Goal: Check status: Check status

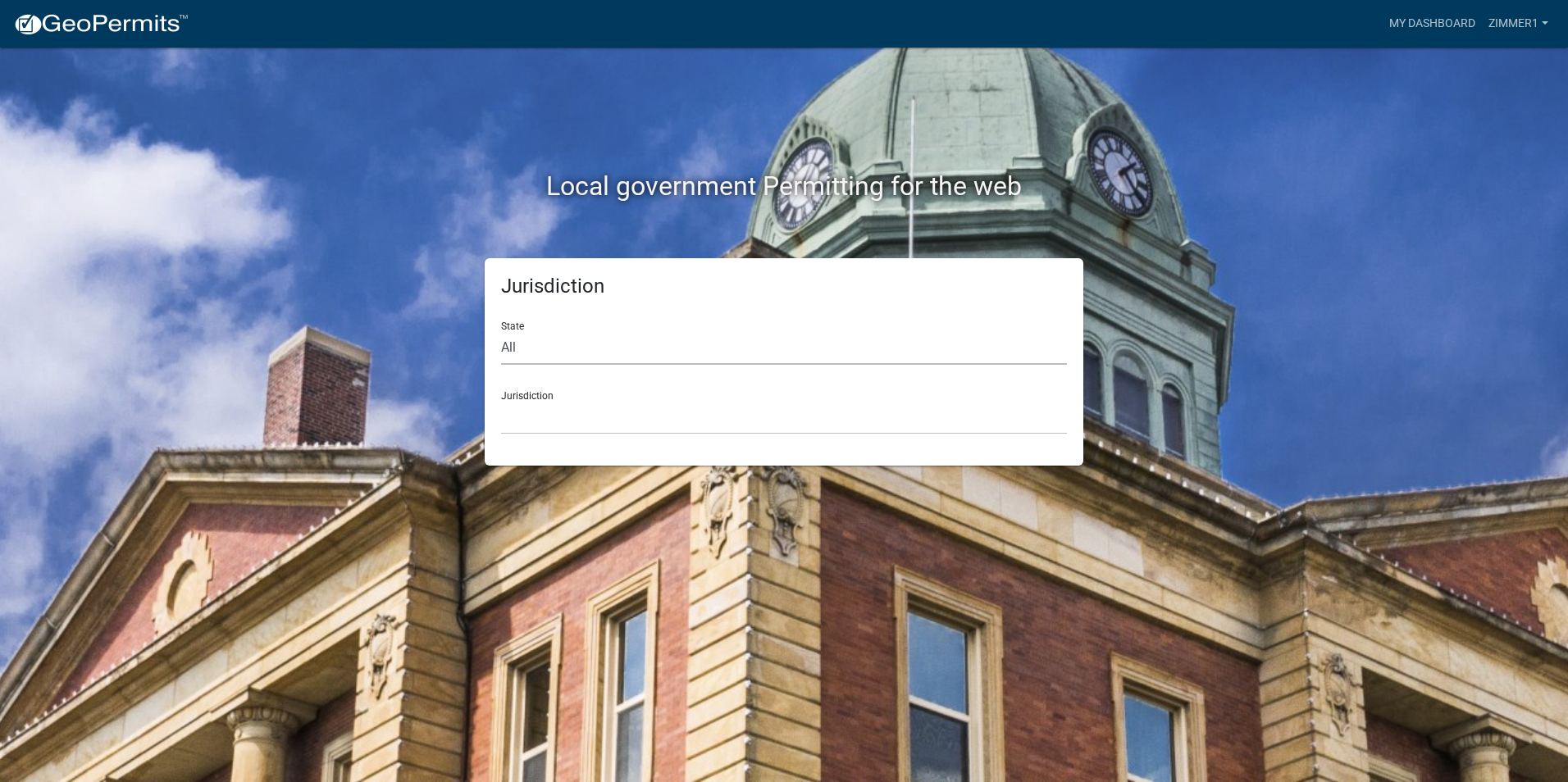
click at [646, 355] on select "All [US_STATE] [US_STATE] [US_STATE] [US_STATE] [US_STATE] [US_STATE] [US_STATE…" at bounding box center [784, 348] width 566 height 34
select select "[US_STATE]"
click at [501, 331] on select "All [US_STATE] [US_STATE] [US_STATE] [US_STATE] [US_STATE] [US_STATE] [US_STATE…" at bounding box center [784, 348] width 566 height 34
click at [573, 421] on select "City of [GEOGRAPHIC_DATA], [US_STATE] City of [GEOGRAPHIC_DATA], [US_STATE] Cit…" at bounding box center [784, 417] width 566 height 34
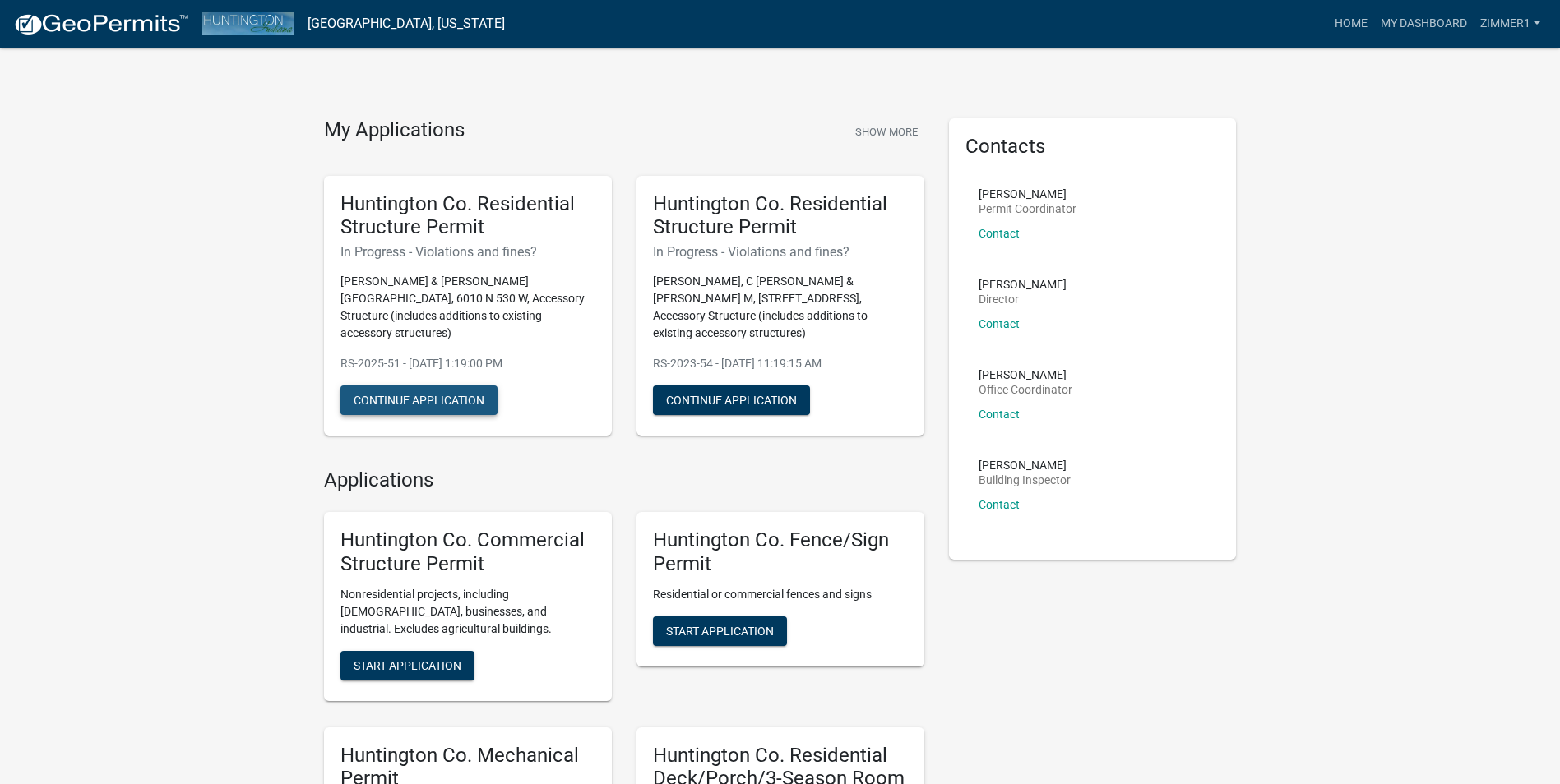
click at [387, 386] on button "Continue Application" at bounding box center [419, 401] width 157 height 30
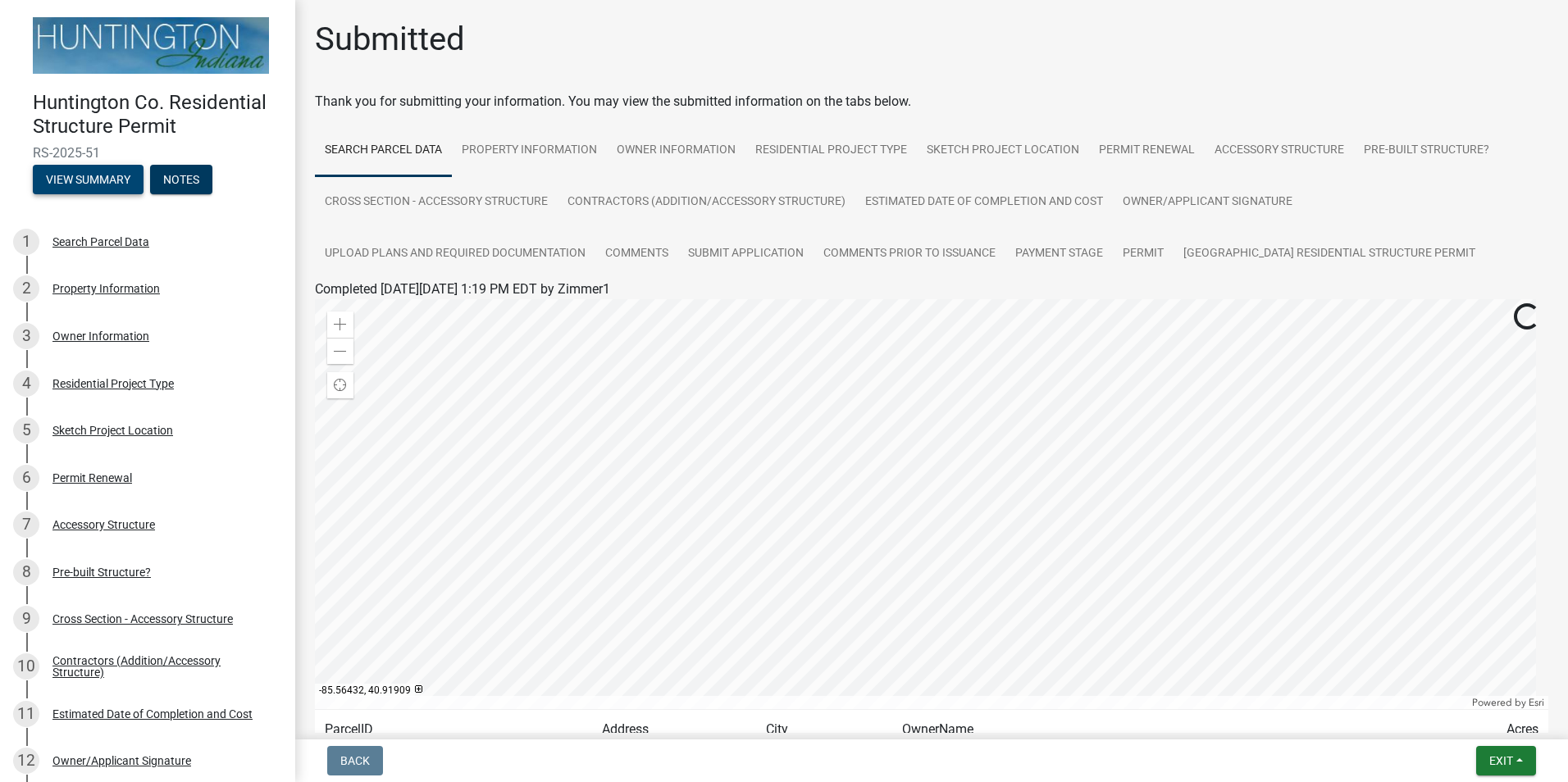
click at [88, 173] on button "View Summary" at bounding box center [88, 179] width 111 height 29
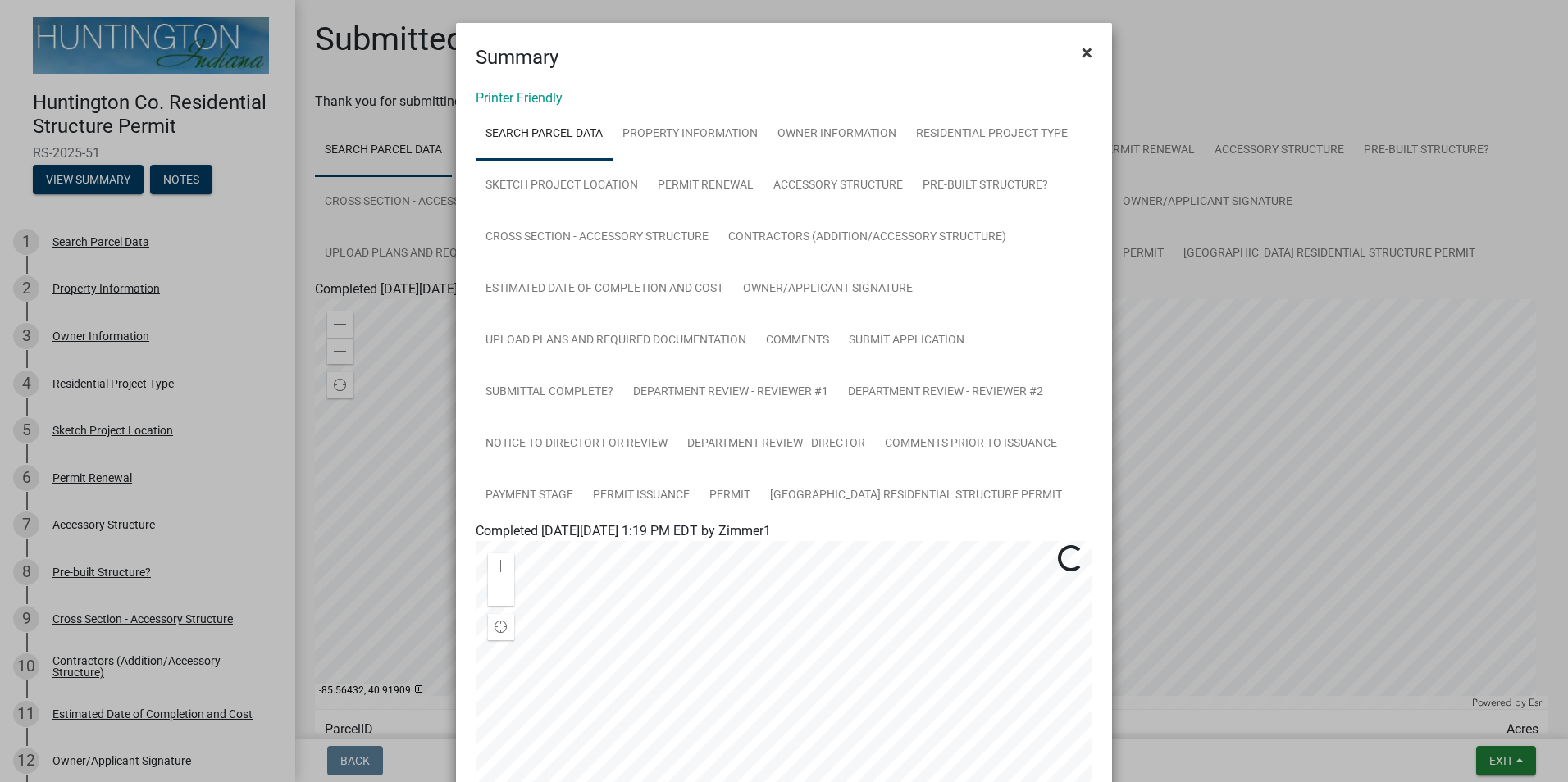
click at [1081, 43] on span "×" at bounding box center [1087, 52] width 10 height 23
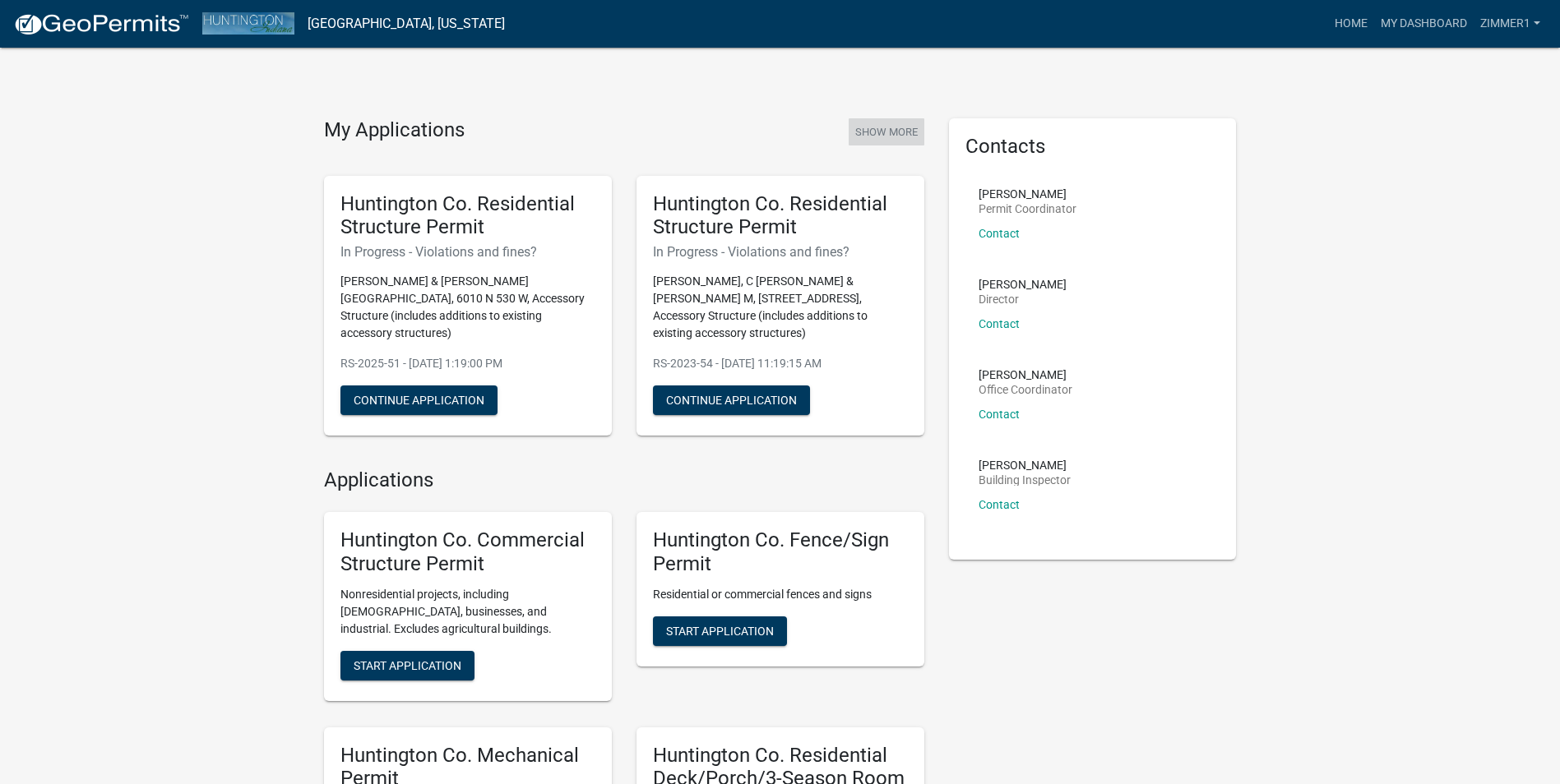
click at [888, 136] on button "Show More" at bounding box center [886, 131] width 76 height 27
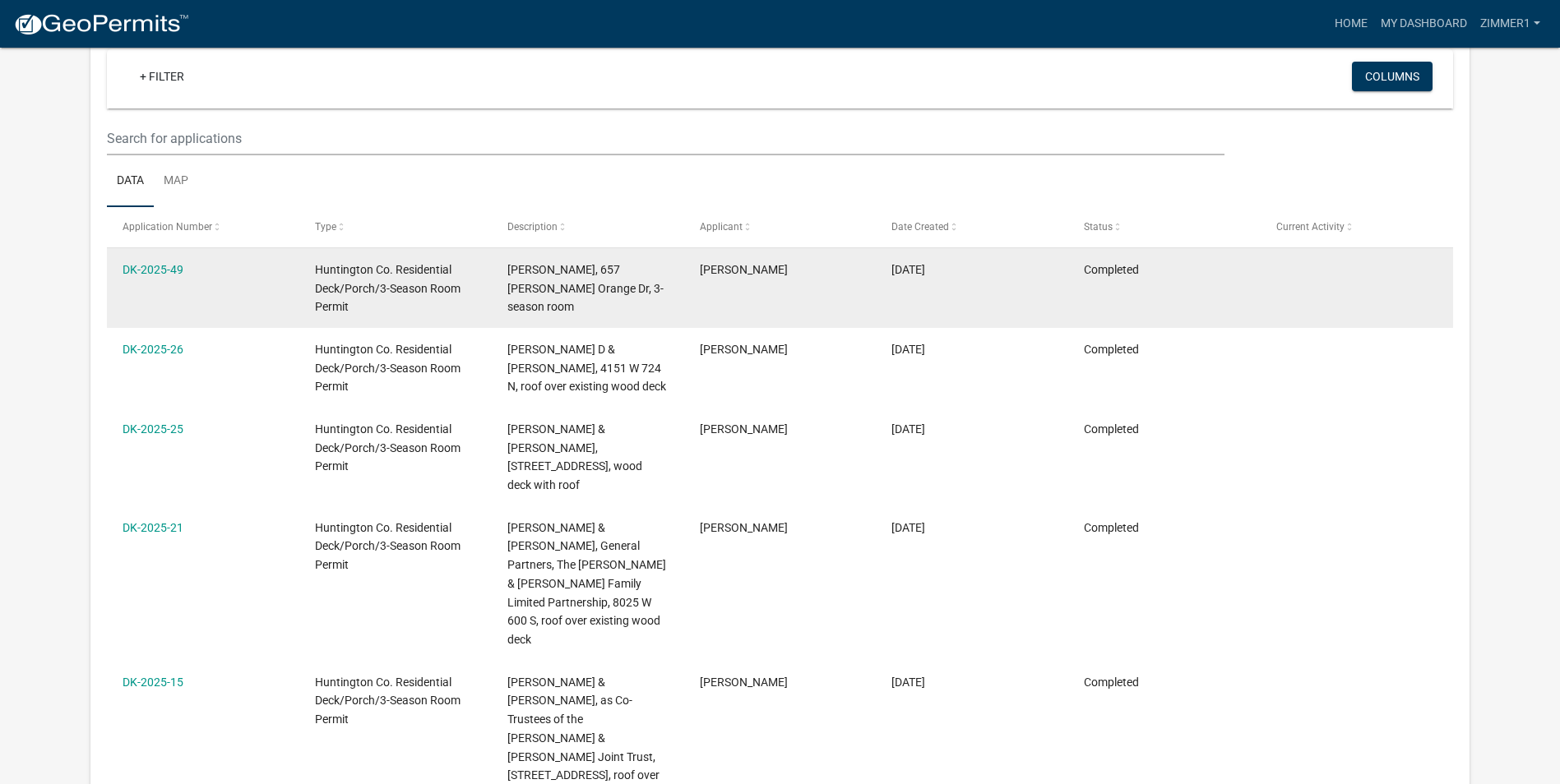
scroll to position [164, 0]
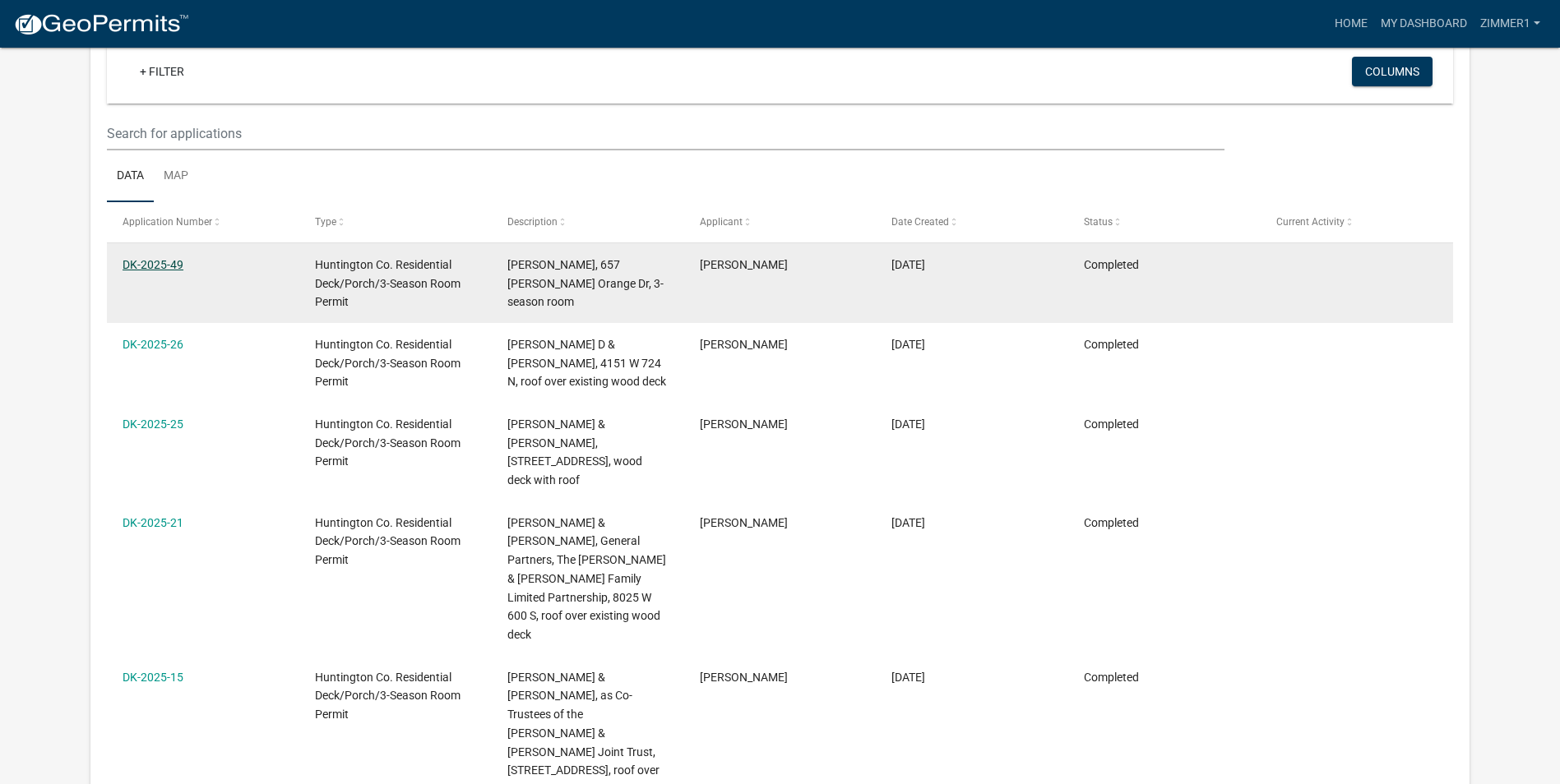
click at [159, 263] on link "DK-2025-49" at bounding box center [153, 264] width 61 height 13
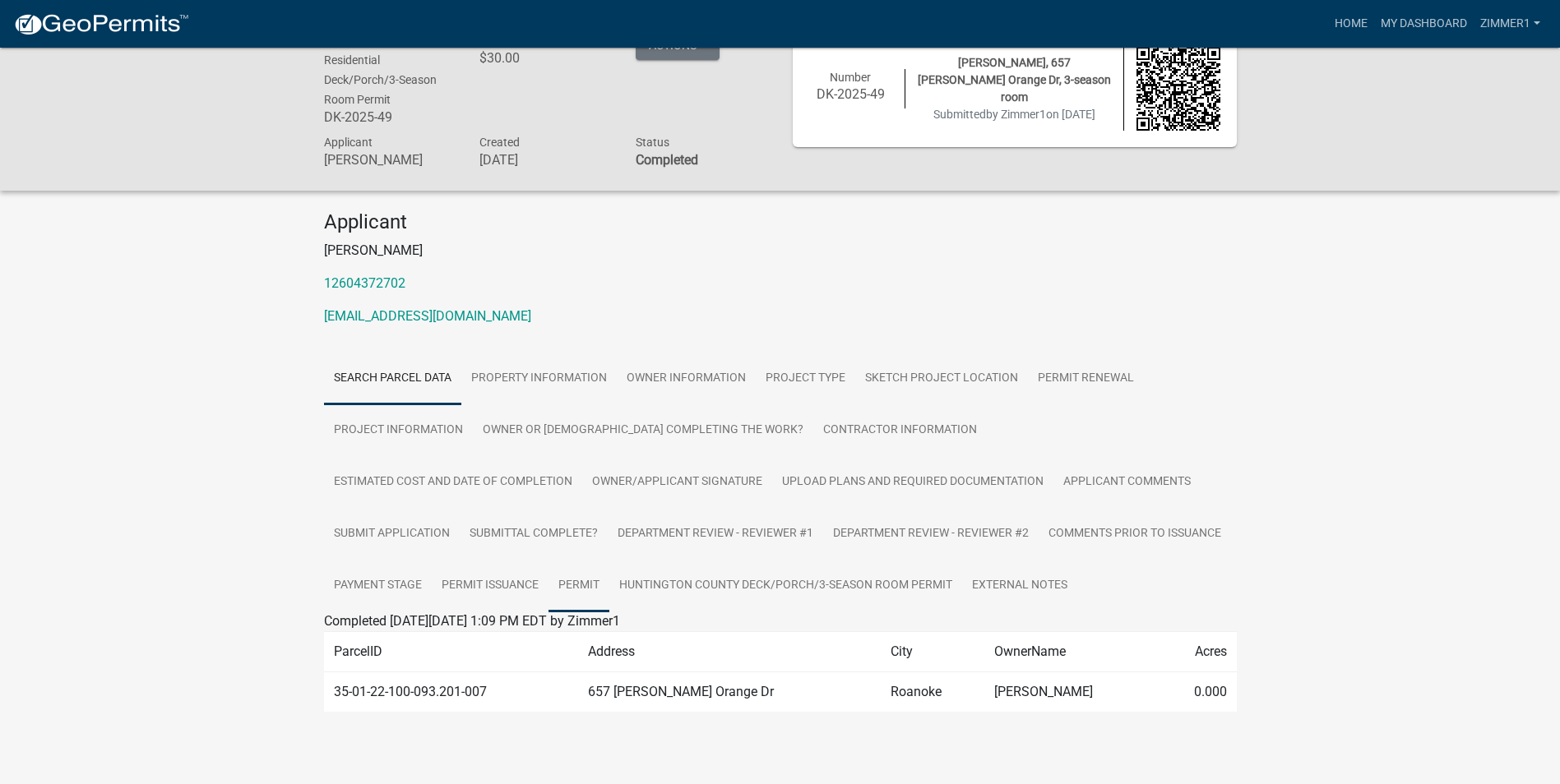
scroll to position [48, 0]
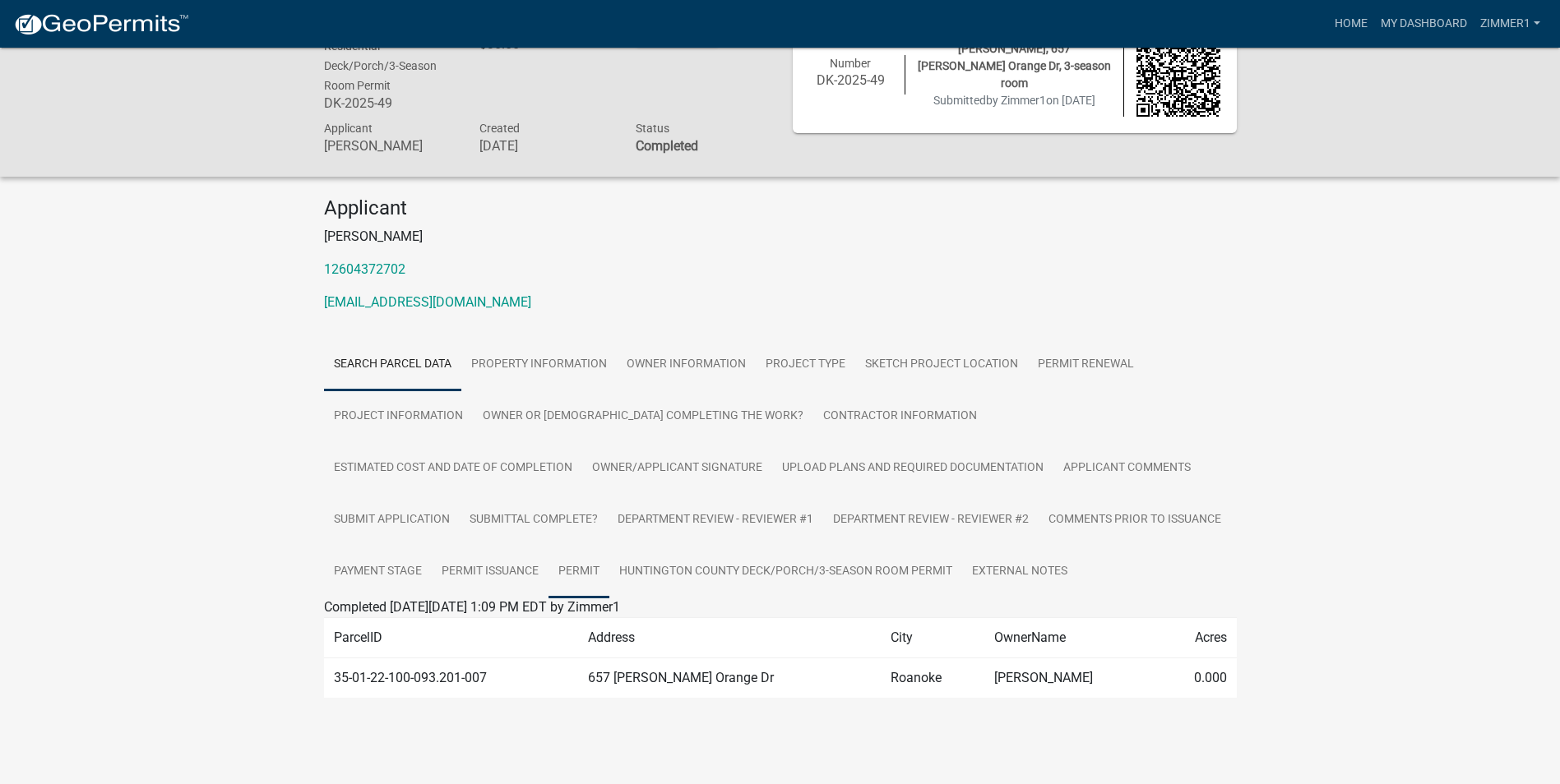
click at [610, 546] on link "Permit" at bounding box center [579, 572] width 61 height 53
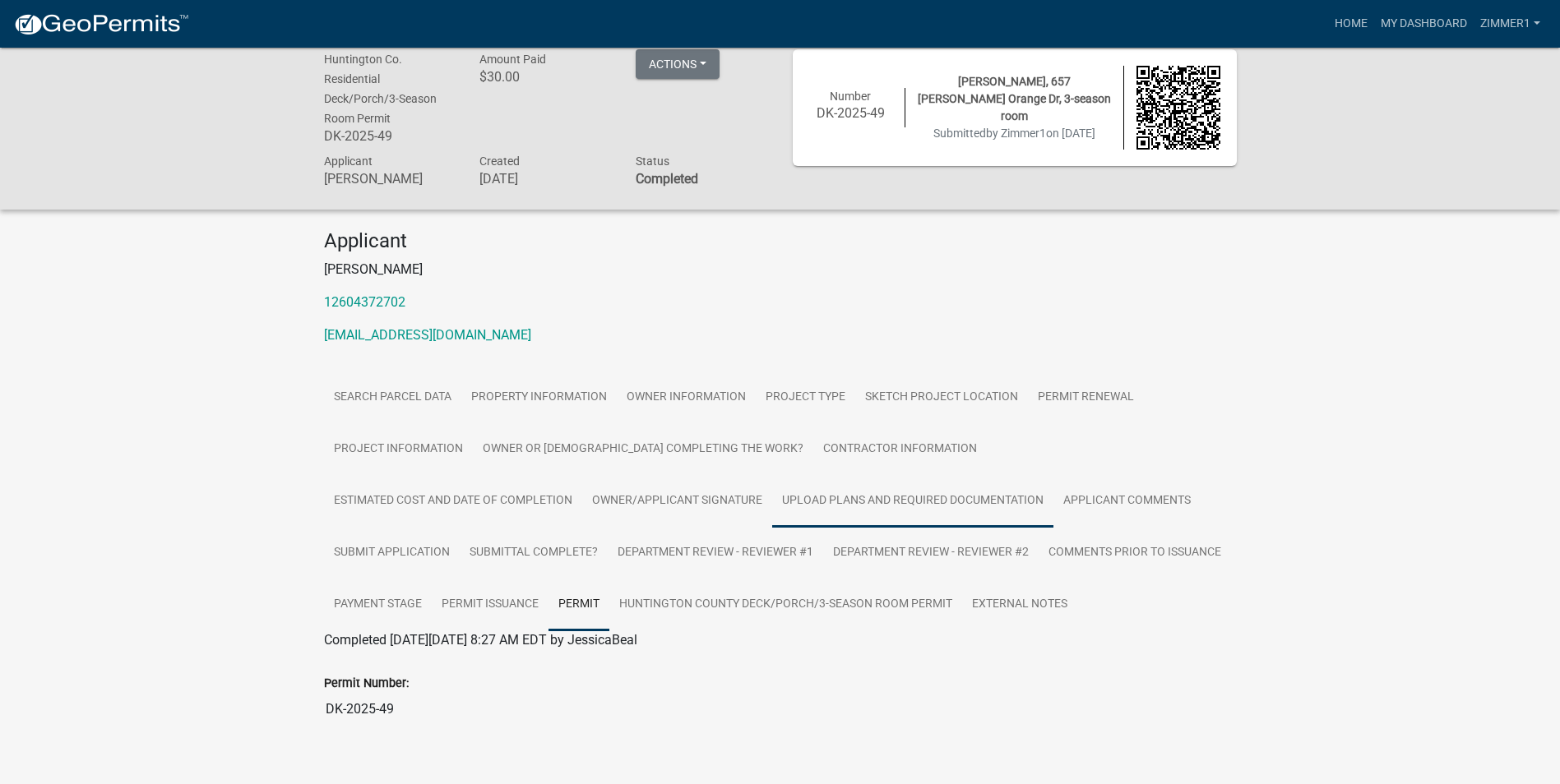
scroll to position [0, 0]
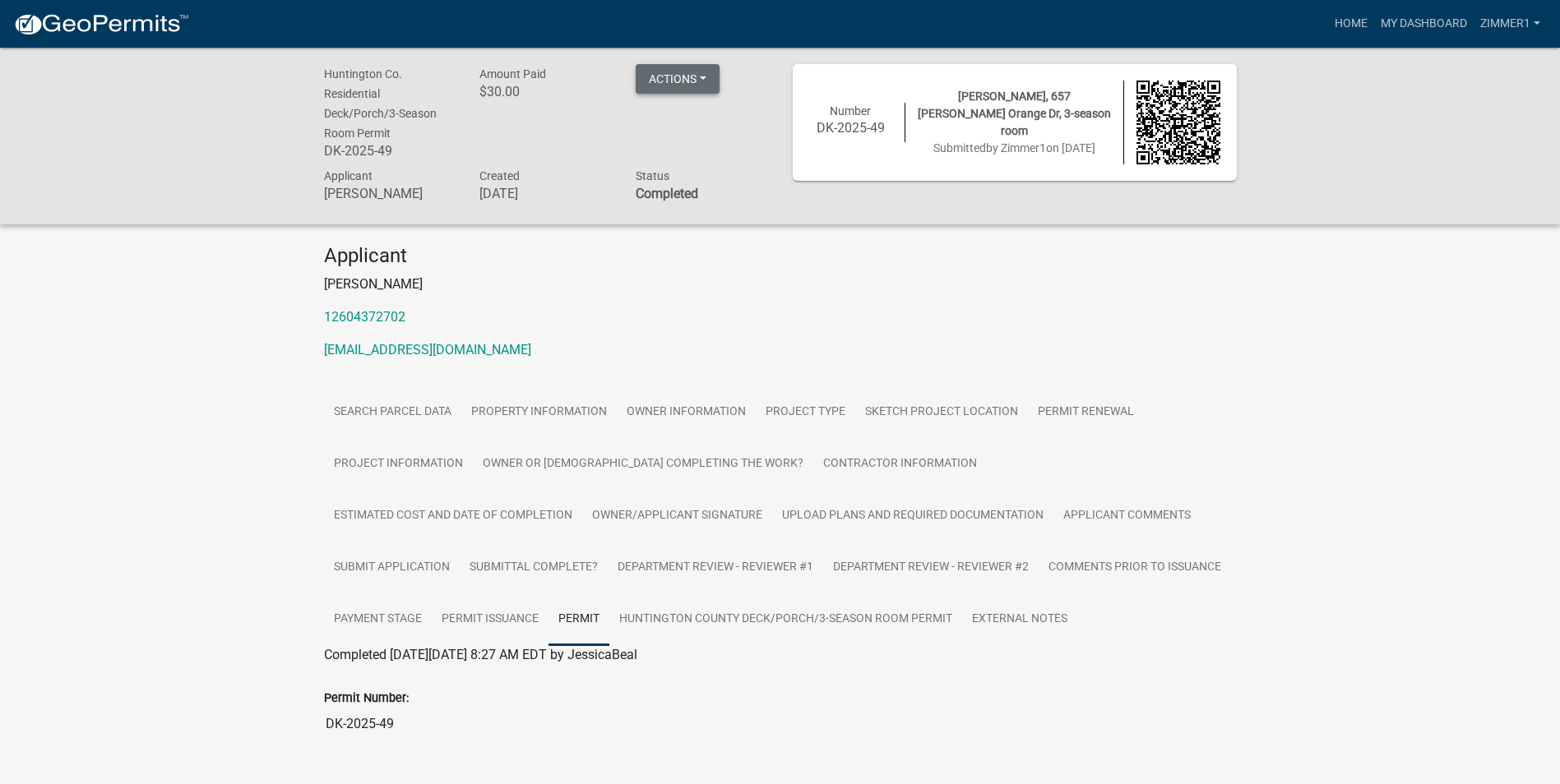
click at [689, 83] on button "Actions" at bounding box center [677, 79] width 83 height 30
click at [687, 262] on h4 "Applicant" at bounding box center [781, 256] width 913 height 23
